Goal: Transaction & Acquisition: Purchase product/service

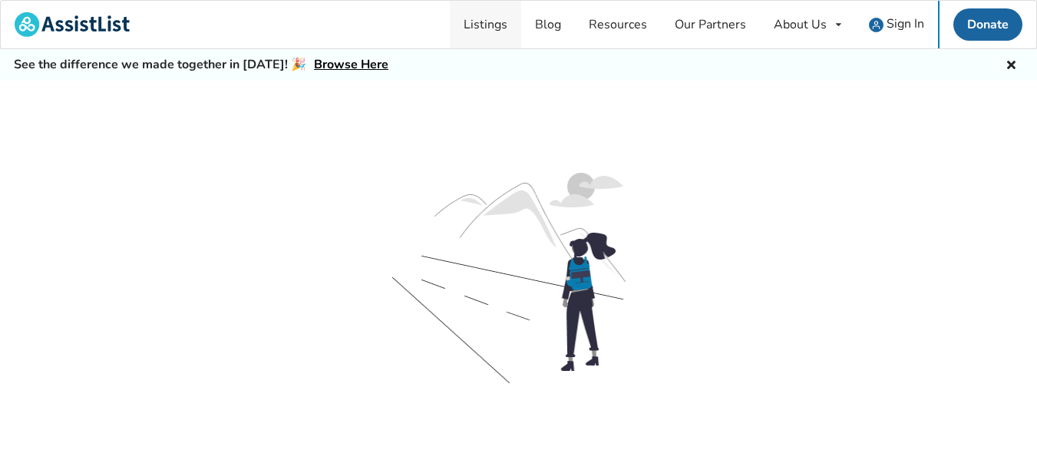
click at [501, 18] on link "Listings" at bounding box center [485, 25] width 71 height 48
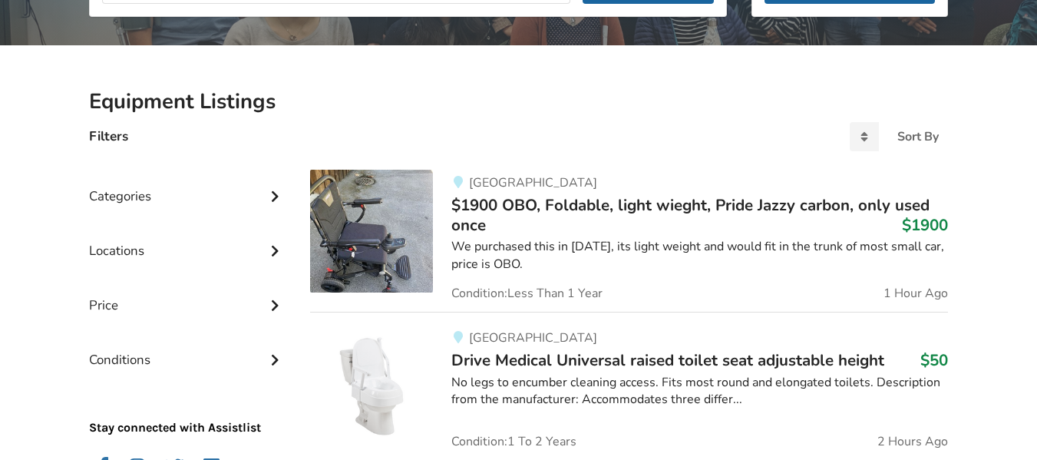
scroll to position [451, 0]
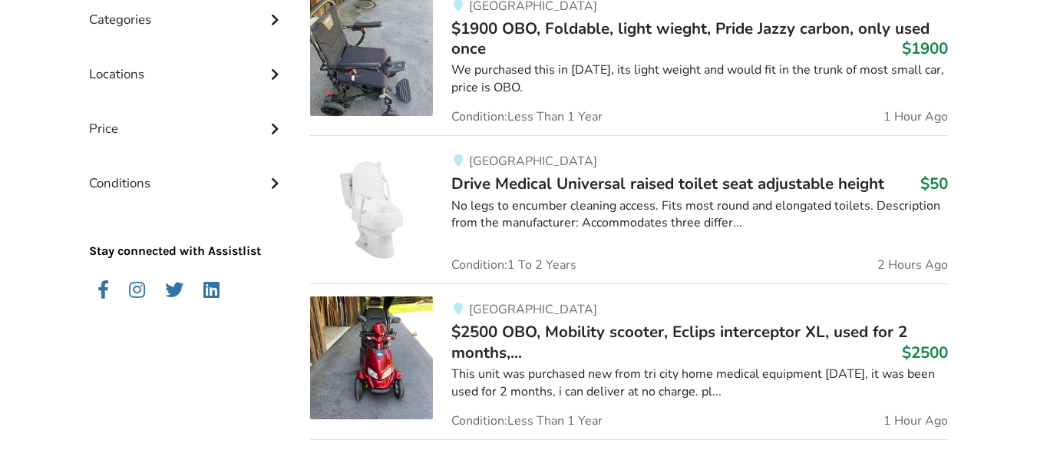
drag, startPoint x: 1048, startPoint y: 329, endPoint x: 1041, endPoint y: 320, distance: 11.5
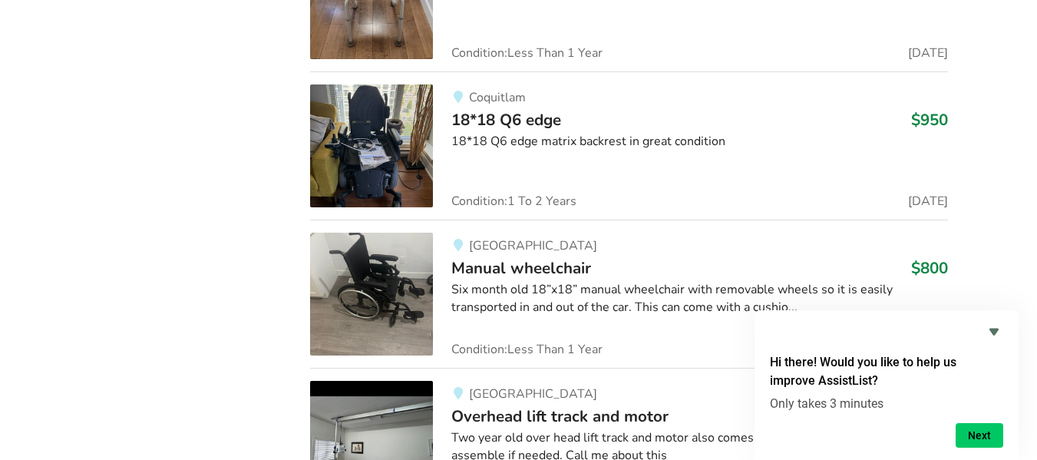
scroll to position [6738, 0]
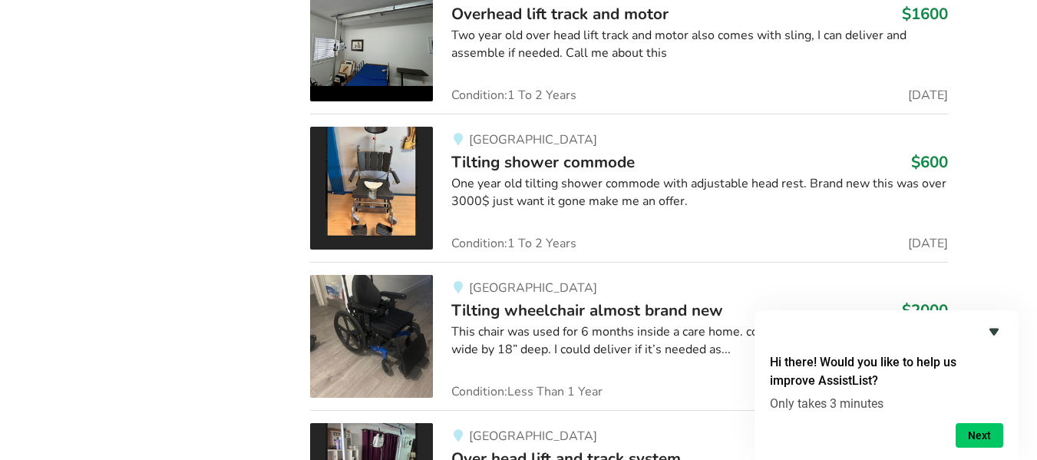
click at [996, 329] on icon "Hide survey" at bounding box center [993, 332] width 9 height 7
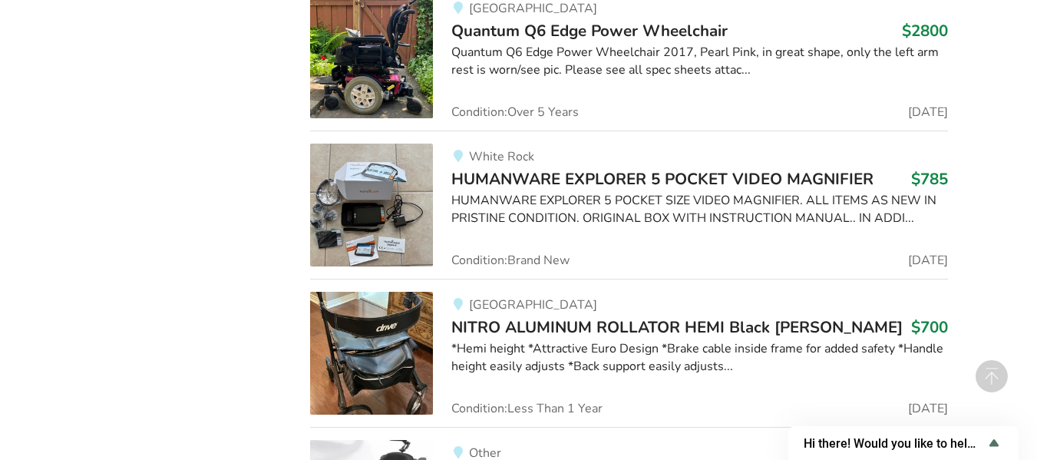
scroll to position [12967, 0]
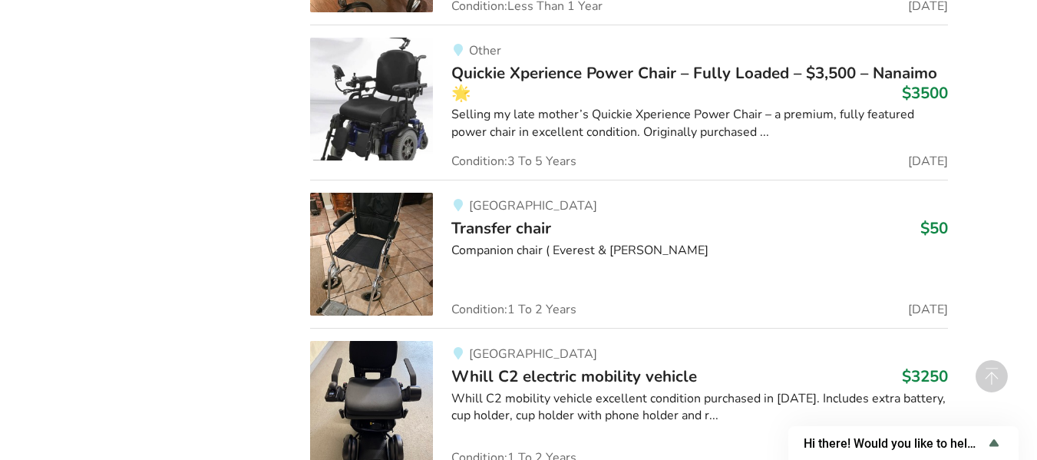
click at [409, 67] on img at bounding box center [371, 99] width 123 height 123
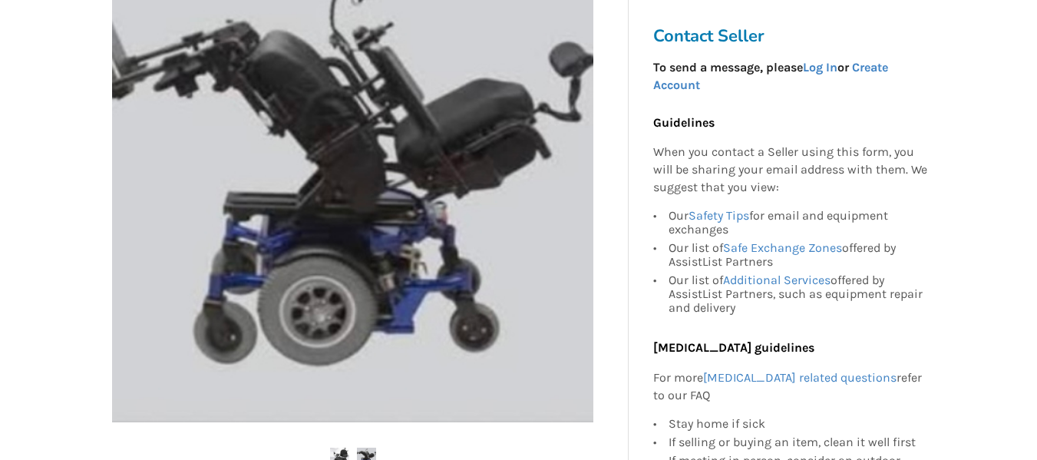
scroll to position [804, 0]
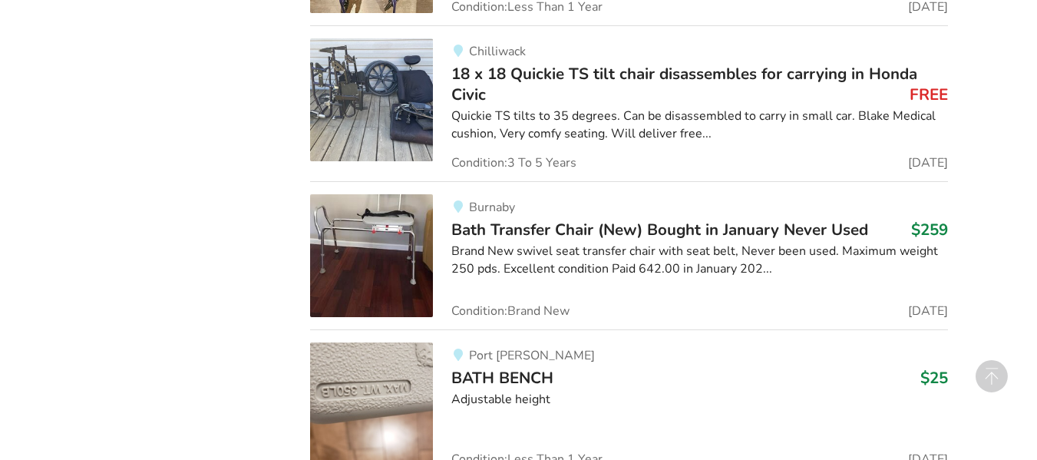
scroll to position [15316, 0]
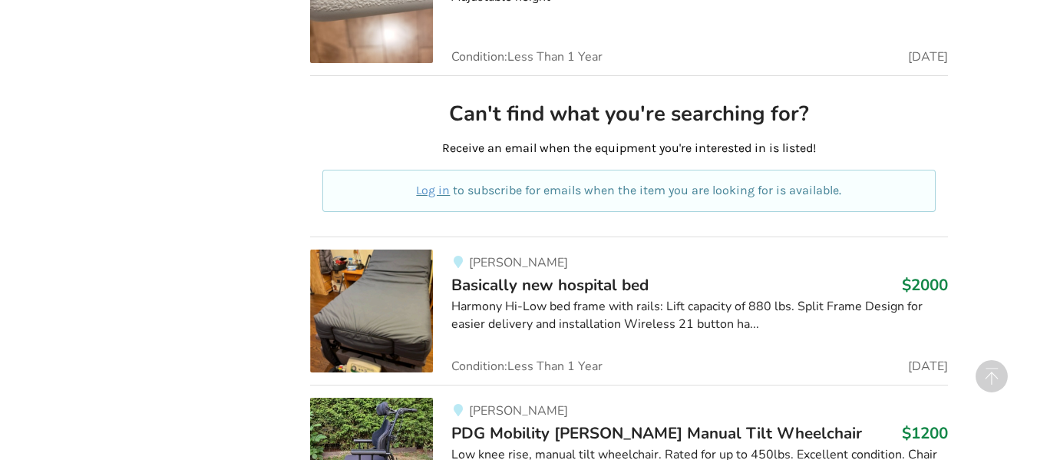
click at [421, 310] on img at bounding box center [371, 310] width 123 height 123
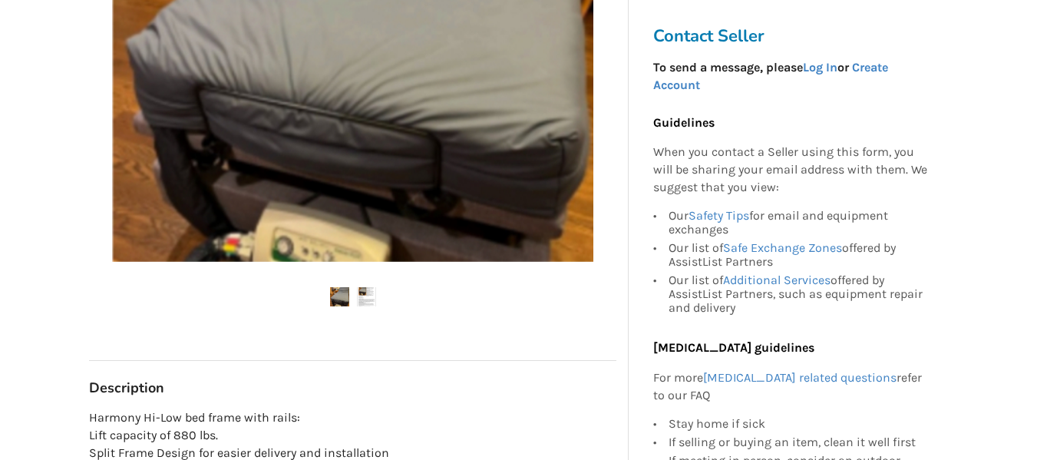
scroll to position [804, 0]
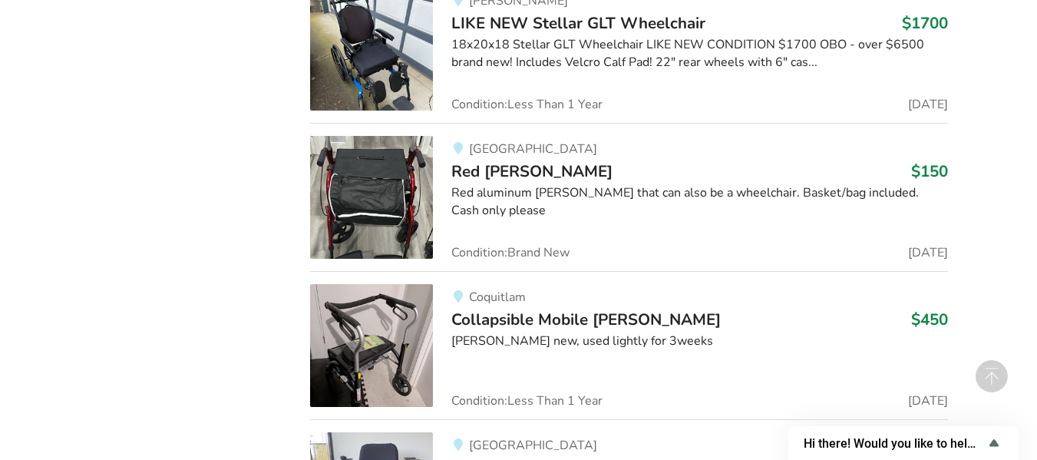
scroll to position [23865, 0]
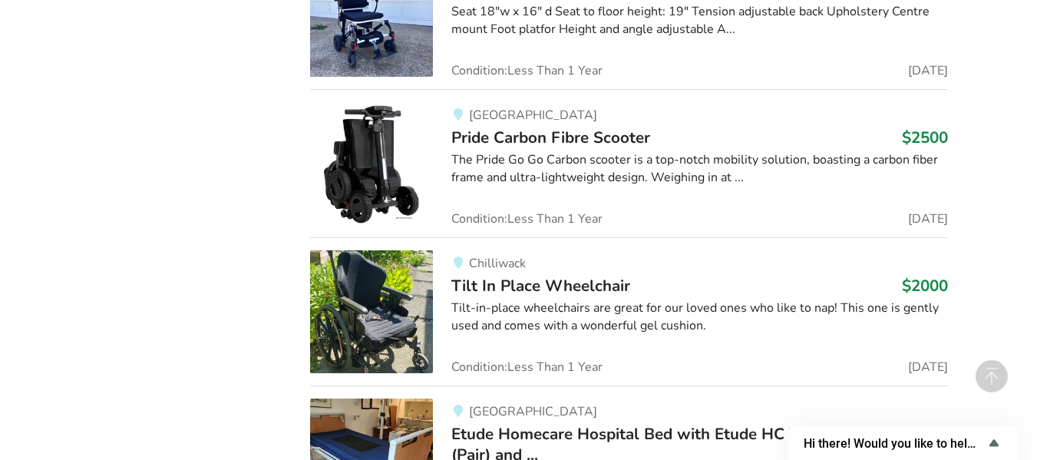
scroll to position [25387, 0]
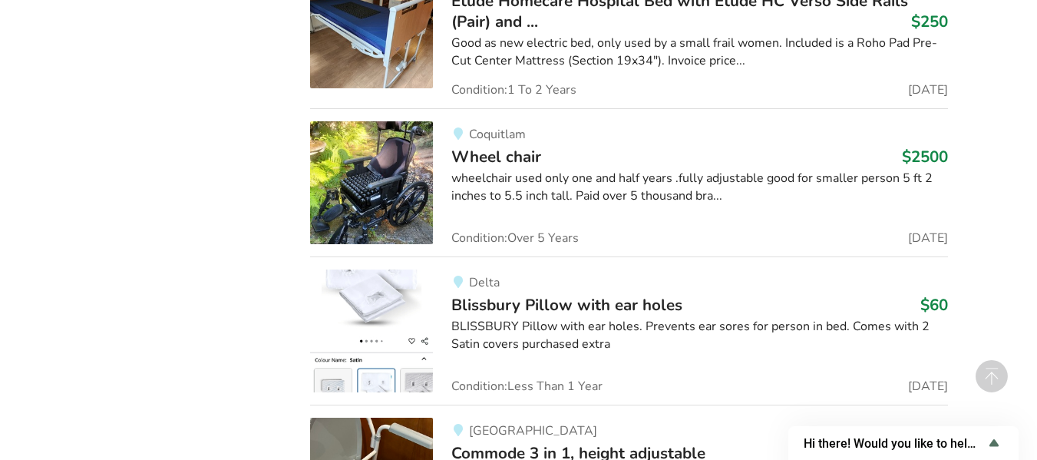
scroll to position [25820, 0]
